Goal: Information Seeking & Learning: Learn about a topic

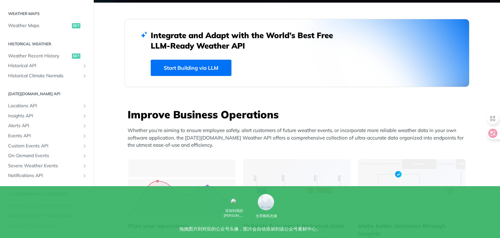
scroll to position [141, 0]
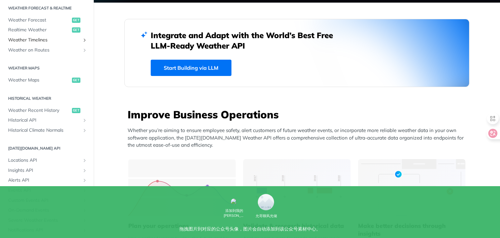
click at [46, 42] on span "Weather Timelines" at bounding box center [44, 40] width 72 height 7
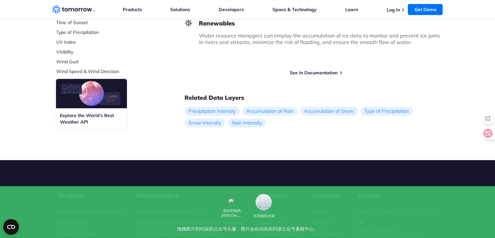
scroll to position [271, 0]
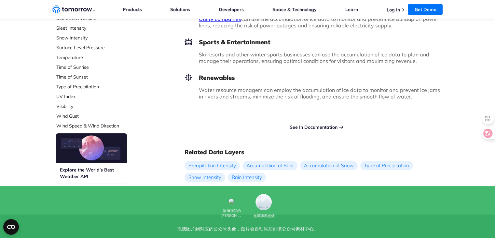
drag, startPoint x: 322, startPoint y: 191, endPoint x: 327, endPoint y: 193, distance: 5.5
click at [322, 130] on link "See In Documentation" at bounding box center [314, 127] width 48 height 6
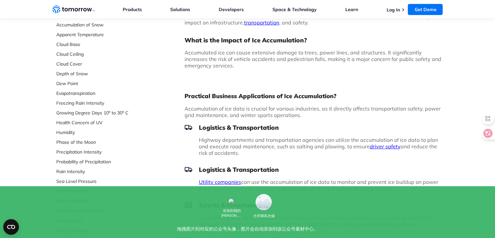
scroll to position [0, 0]
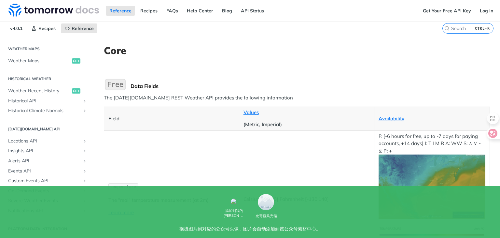
scroll to position [54, 0]
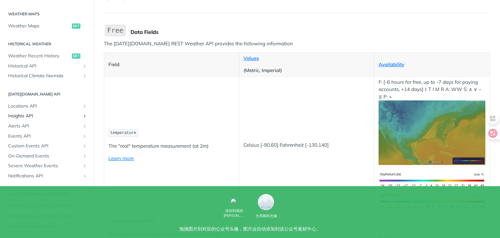
click at [75, 113] on span "Insights API" at bounding box center [44, 116] width 72 height 7
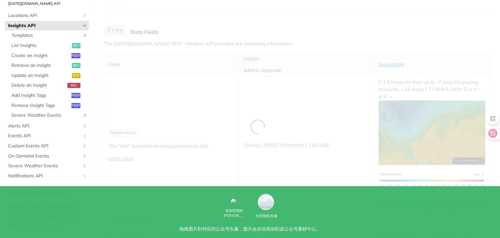
scroll to position [195, 0]
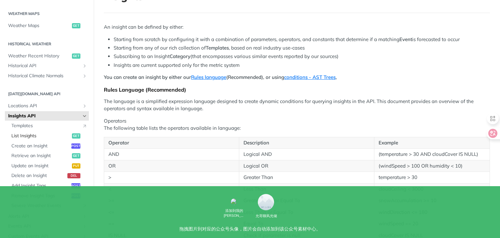
click at [44, 134] on span "List Insights" at bounding box center [40, 135] width 59 height 7
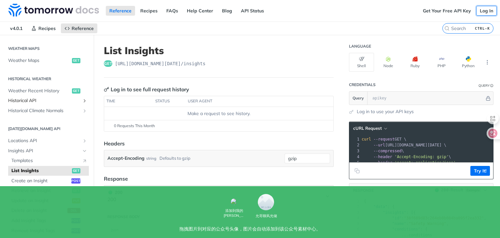
scroll to position [285, 0]
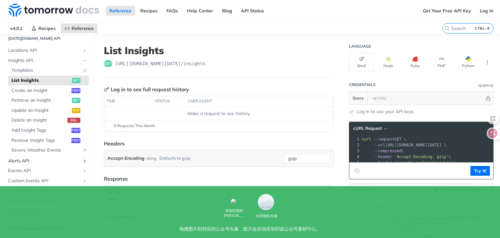
click at [58, 158] on span "Alerts API" at bounding box center [44, 161] width 72 height 7
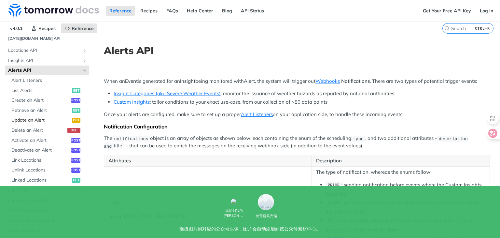
click at [35, 118] on span "Update an Alert" at bounding box center [40, 120] width 59 height 7
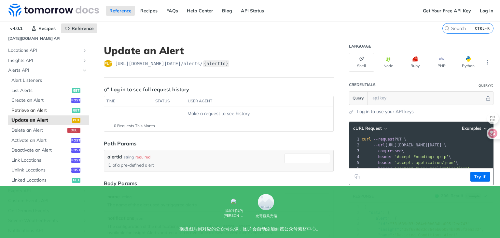
click at [44, 109] on span "Retrieve an Alert" at bounding box center [40, 110] width 59 height 7
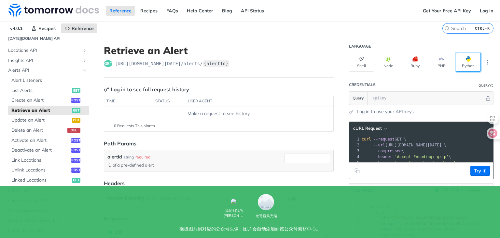
click at [460, 62] on button "Python" at bounding box center [468, 62] width 25 height 19
